Goal: Complete application form

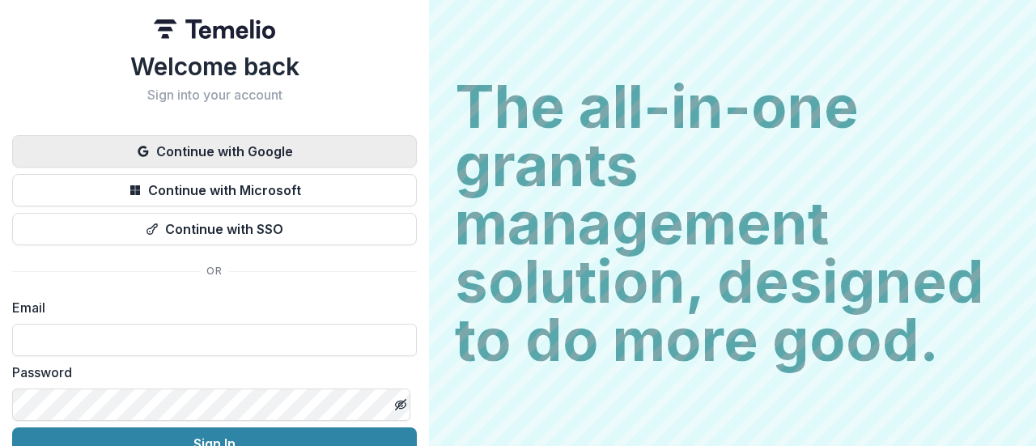
click at [292, 159] on button "Continue with Google" at bounding box center [214, 151] width 405 height 32
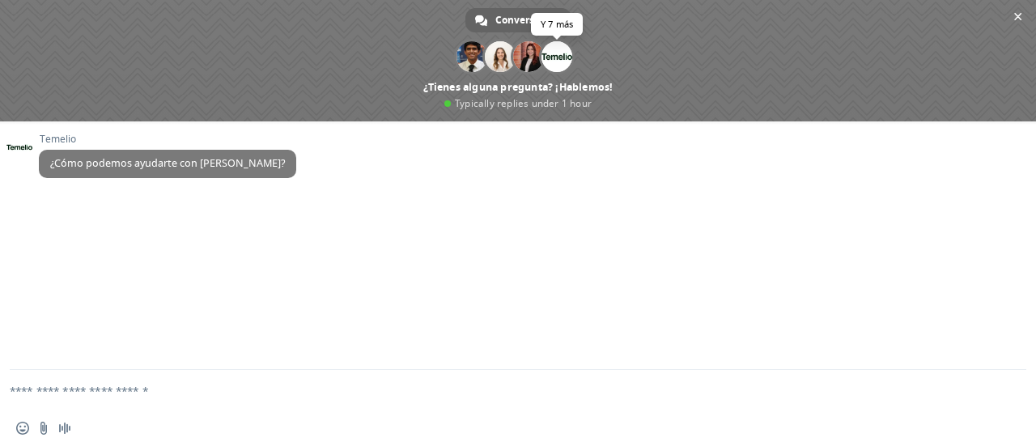
click at [553, 57] on span at bounding box center [556, 56] width 31 height 31
click at [648, 228] on div "Temelio ¿Cómo podemos ayudarte con Temelio?" at bounding box center [518, 245] width 1036 height 248
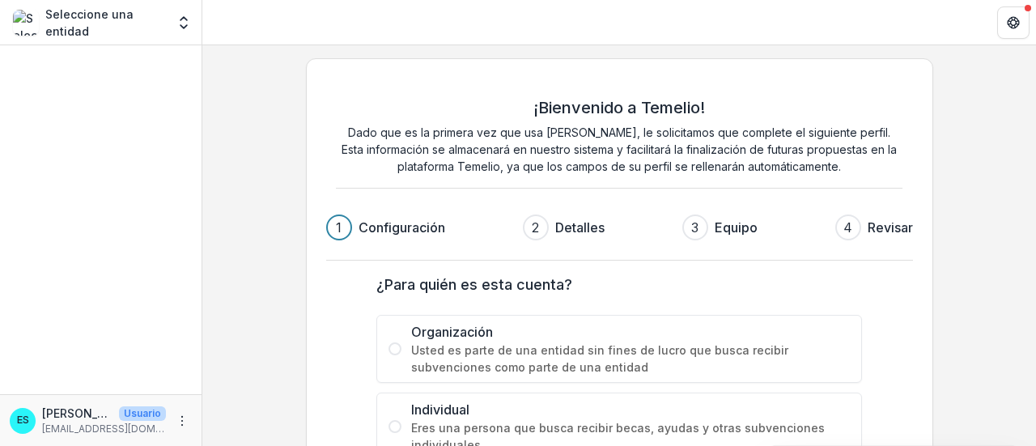
click at [397, 341] on label "Organización Usted es parte de una entidad sin fines de lucro que busca recibir…" at bounding box center [619, 349] width 486 height 68
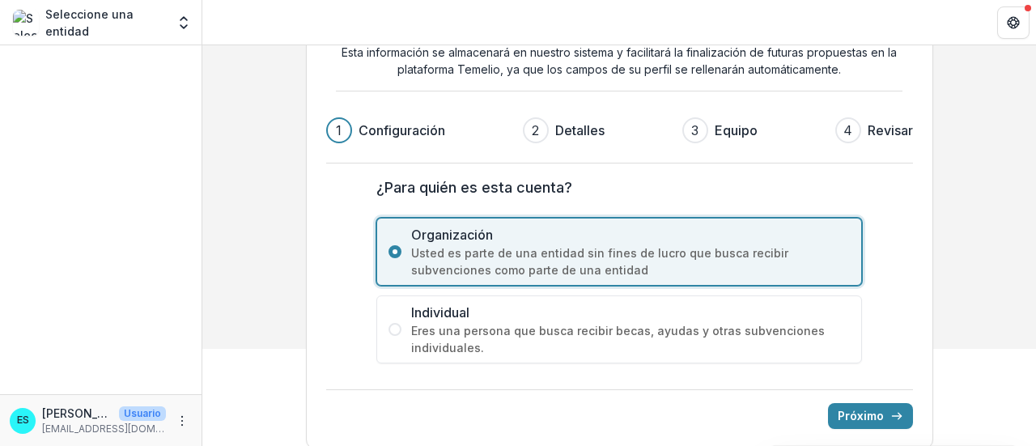
scroll to position [110, 0]
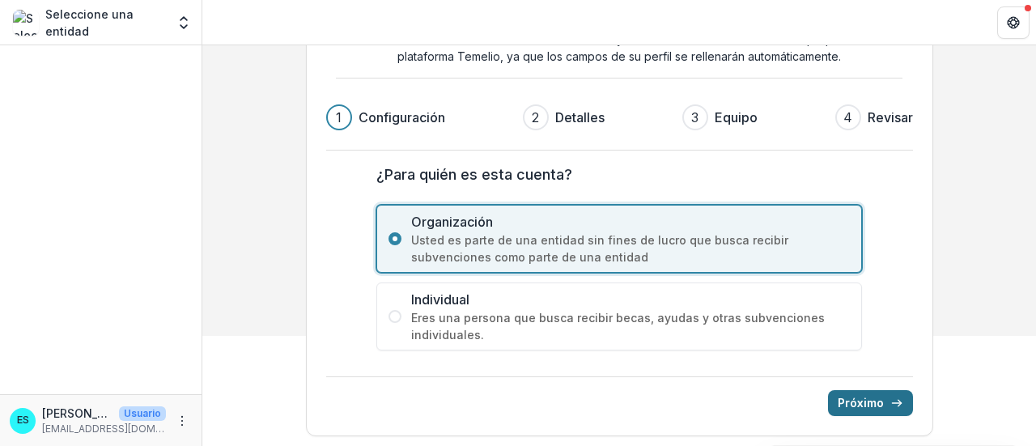
click at [851, 401] on font "Próximo" at bounding box center [861, 403] width 46 height 14
